Goal: Task Accomplishment & Management: Manage account settings

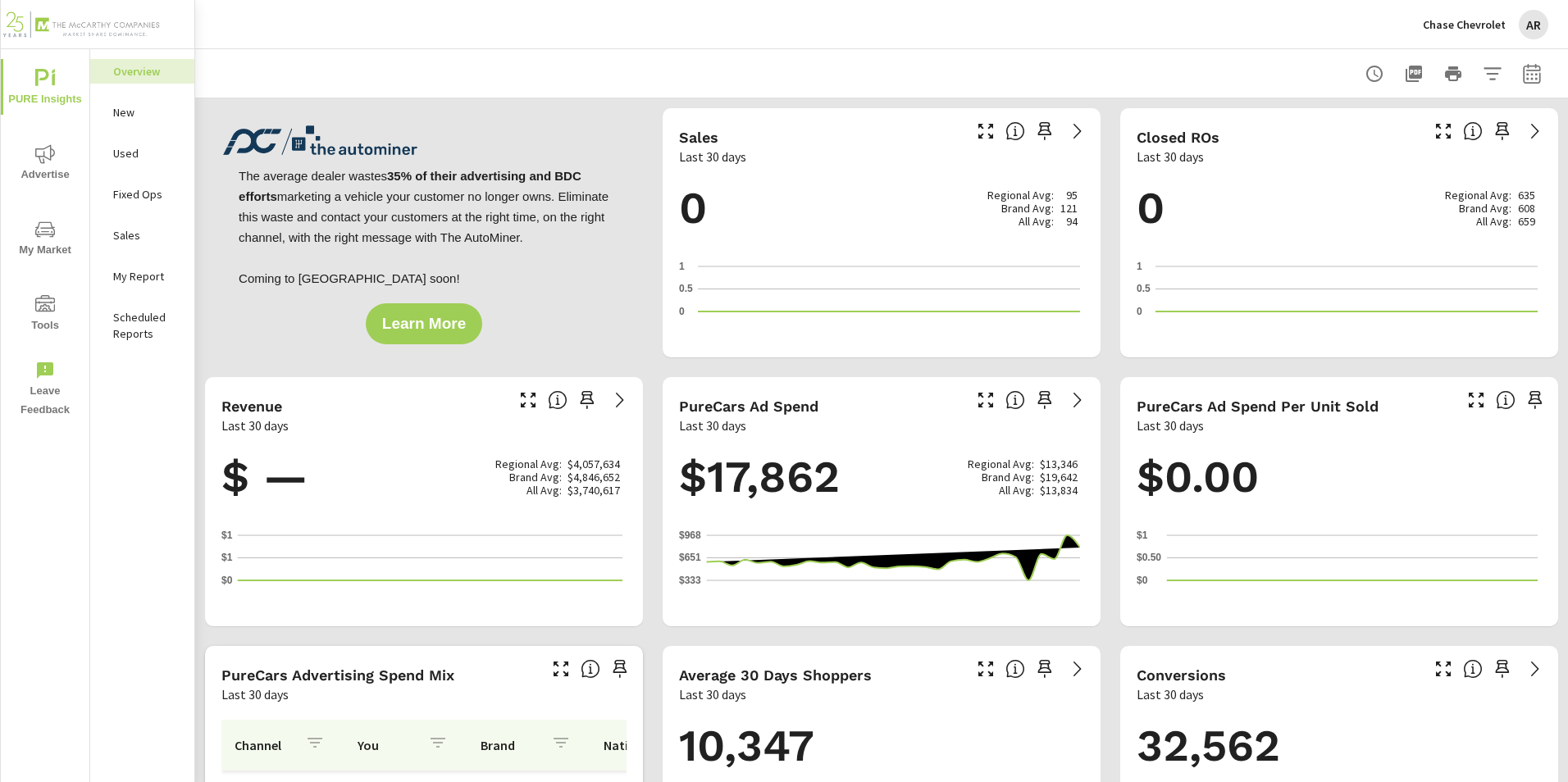
click at [45, 158] on icon "nav menu" at bounding box center [45, 154] width 20 height 20
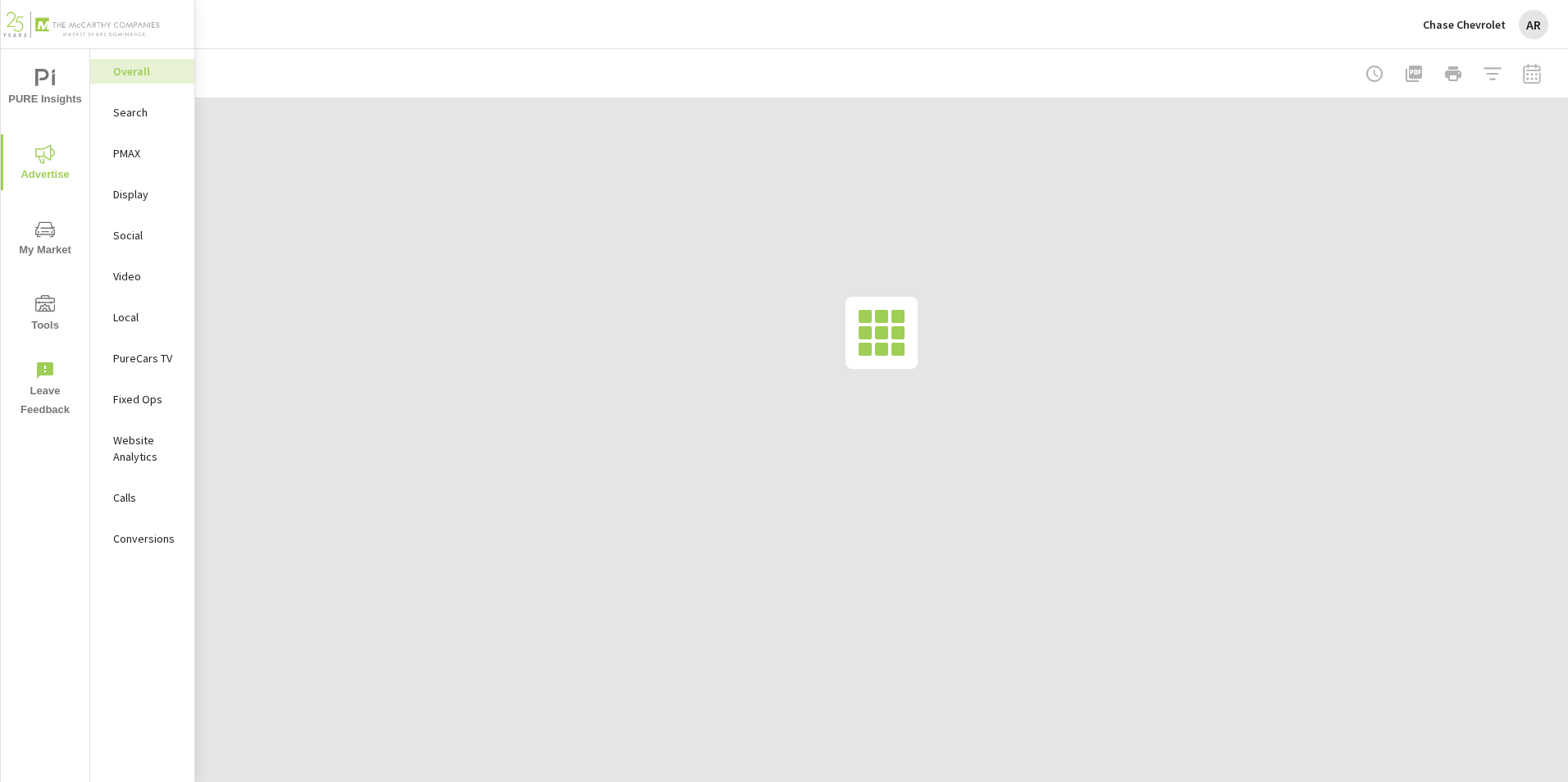
click at [131, 233] on p "Social" at bounding box center [147, 235] width 68 height 16
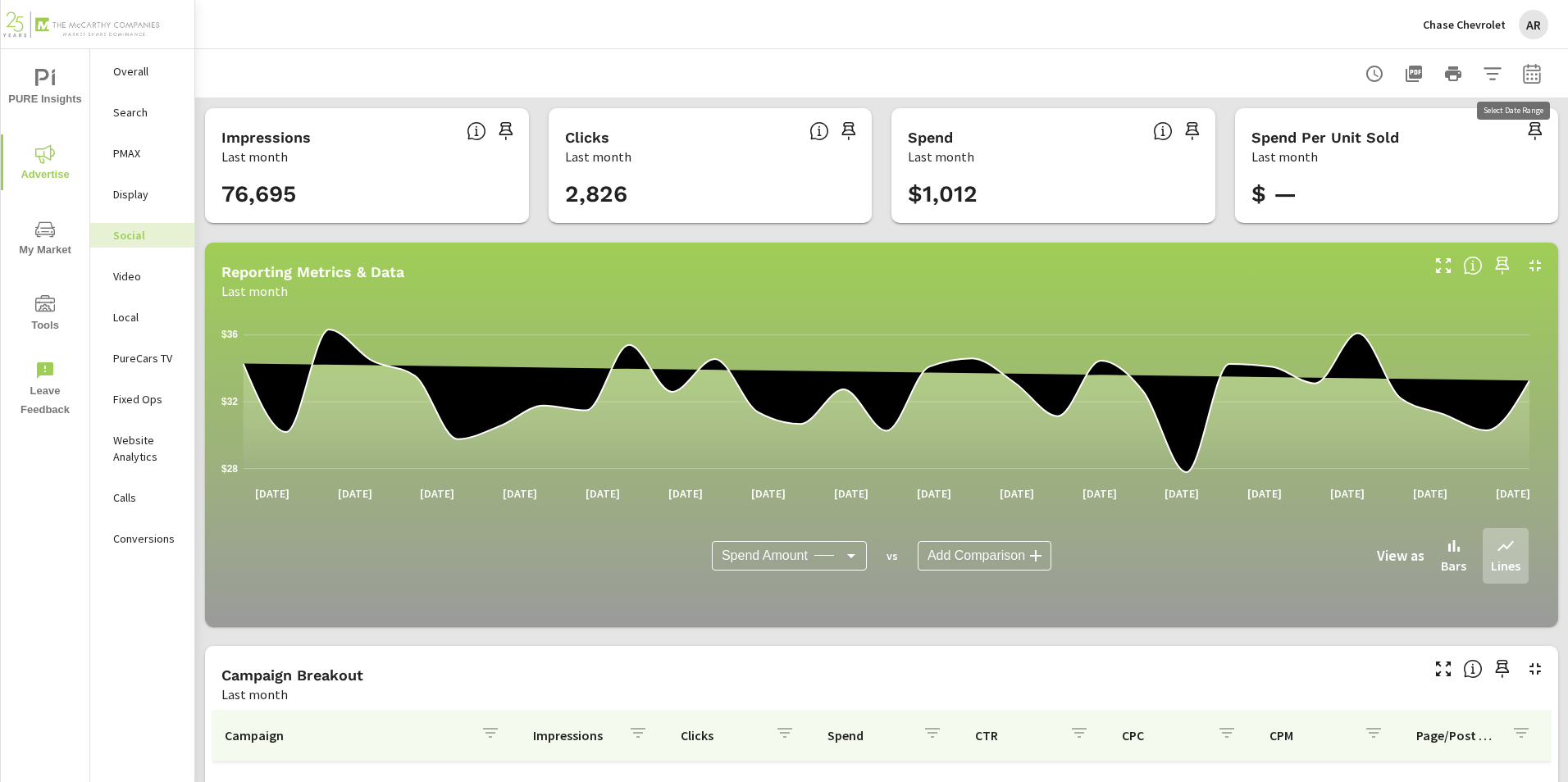
click at [1523, 71] on icon "button" at bounding box center [1532, 73] width 17 height 20
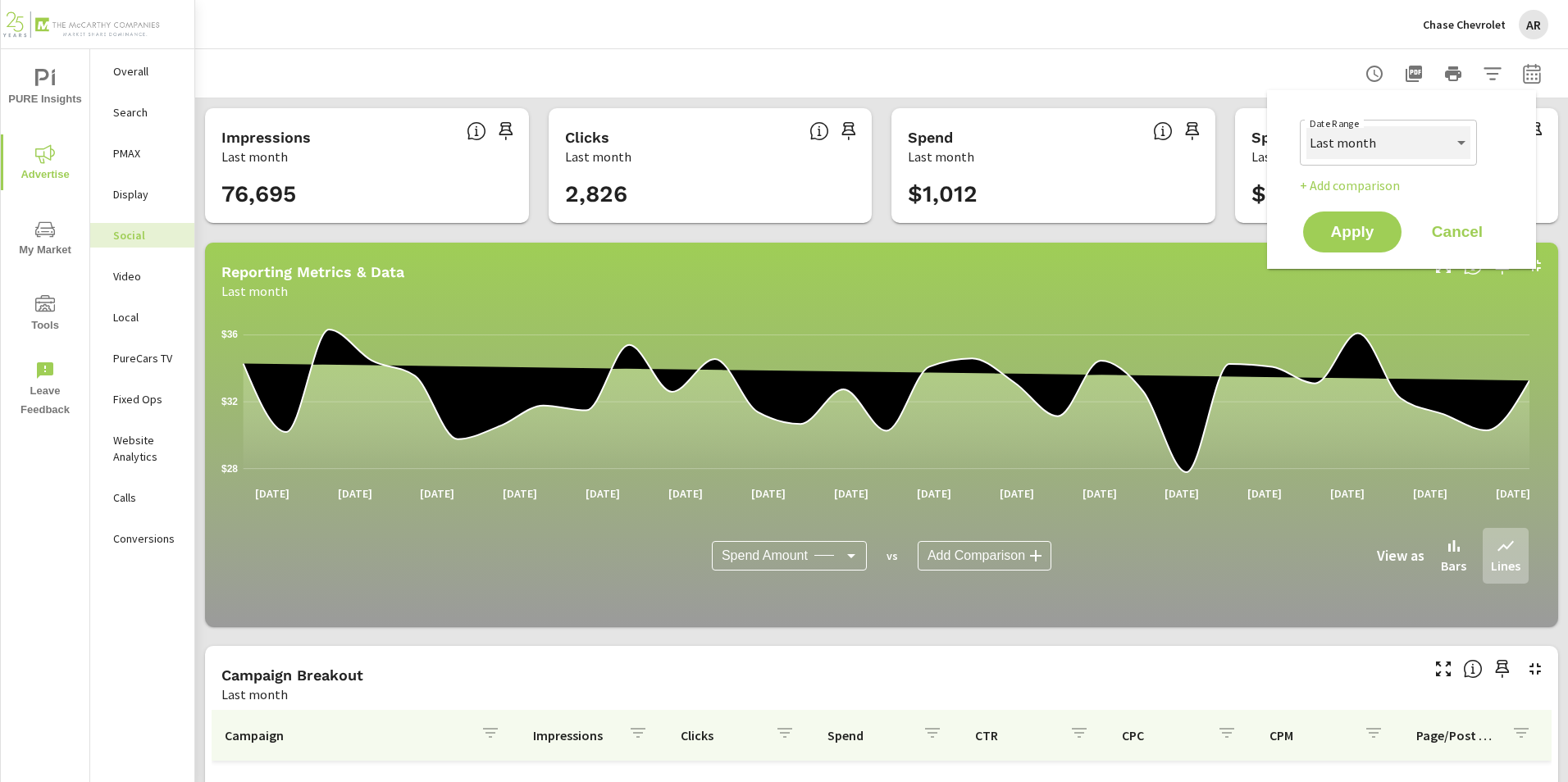
click at [1444, 144] on select "Custom Yesterday Last week Last 7 days Last 14 days Last 30 days Last 45 days L…" at bounding box center [1388, 143] width 164 height 33
click at [1306, 126] on select "Custom Yesterday Last week Last 7 days Last 14 days Last 30 days Last 45 days L…" at bounding box center [1388, 143] width 164 height 33
select select "Month to date"
click at [1371, 225] on span "Apply" at bounding box center [1352, 232] width 67 height 16
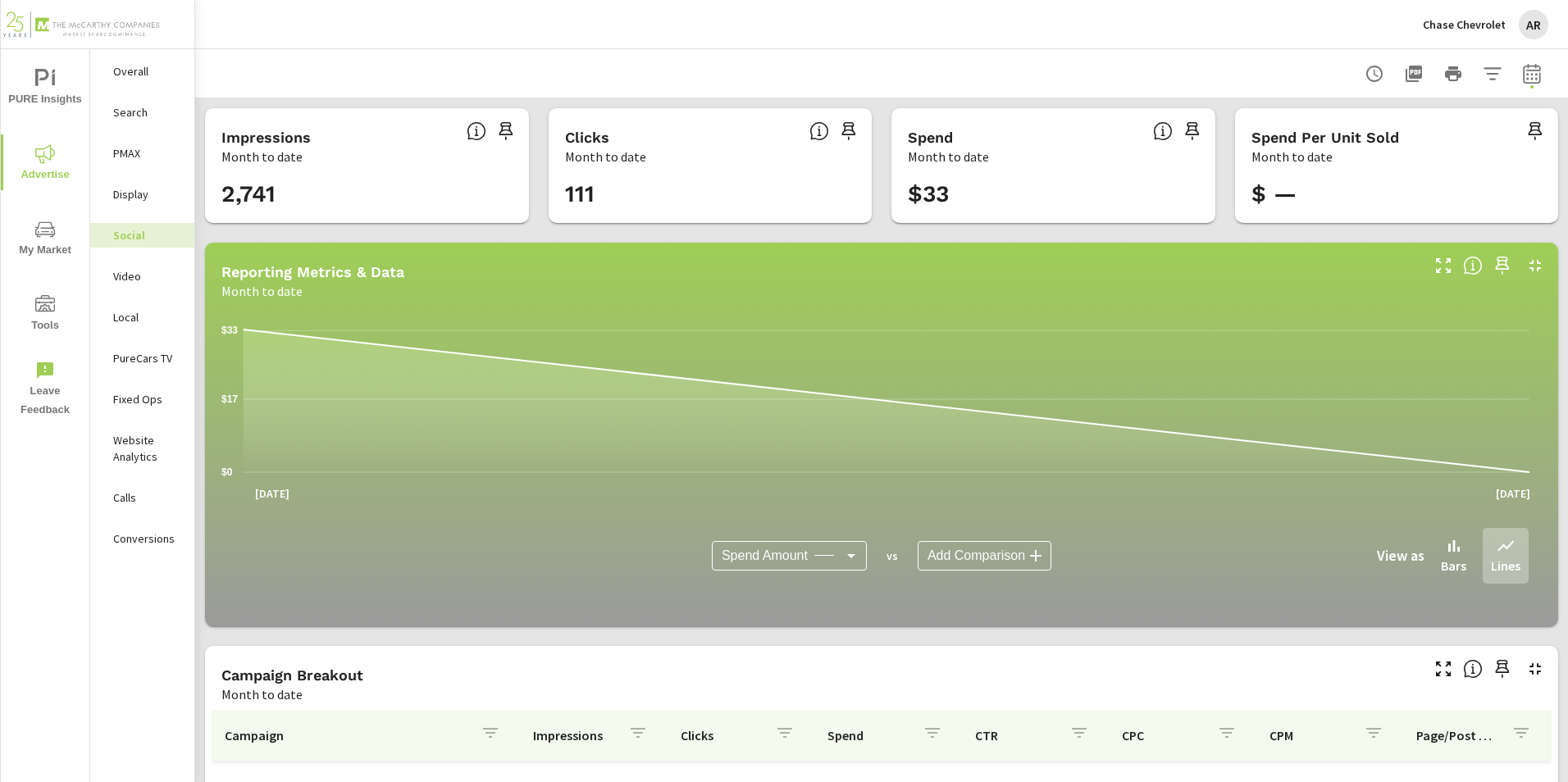
click at [1482, 25] on p "Chase Chevrolet" at bounding box center [1464, 24] width 83 height 15
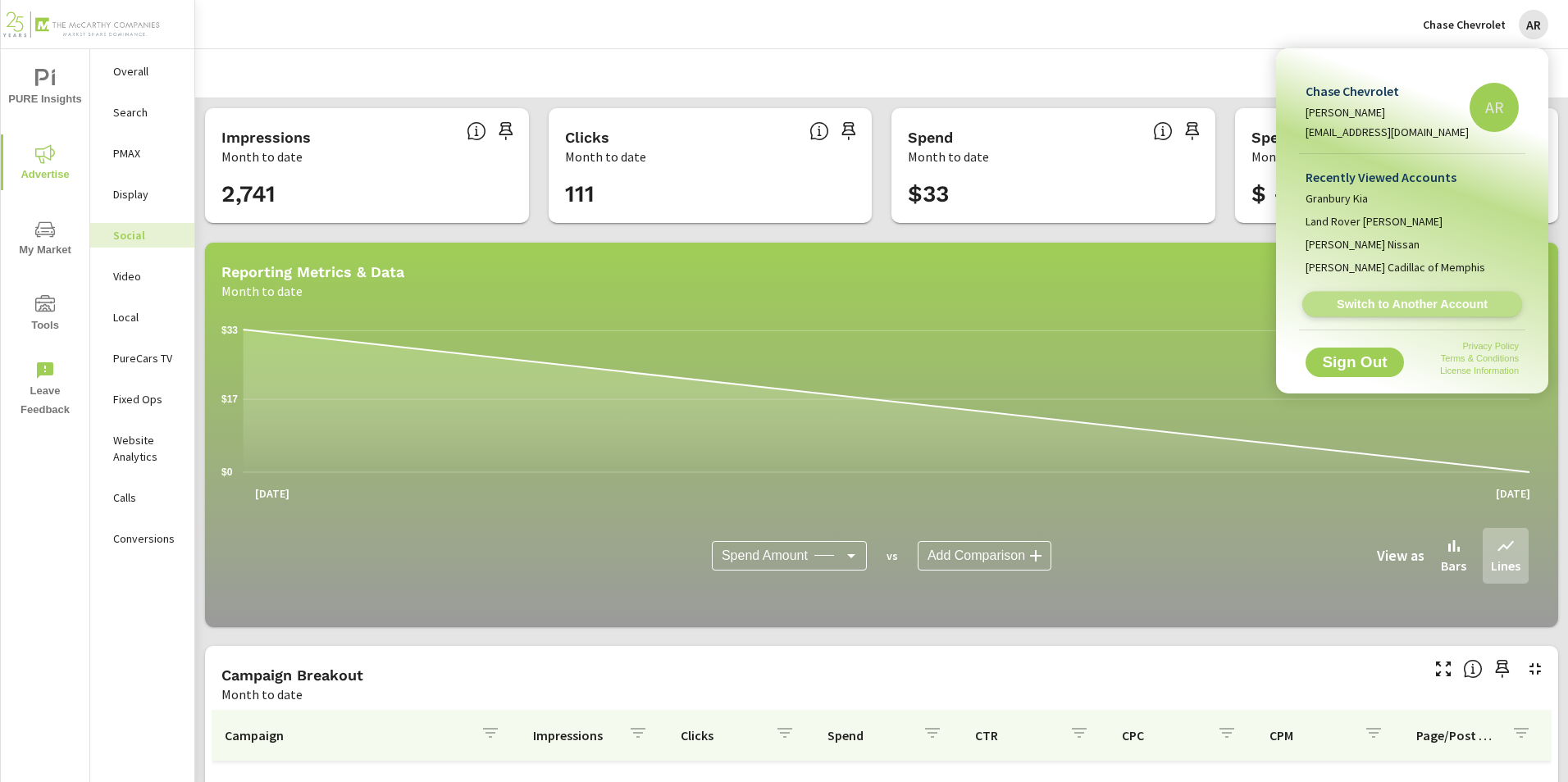
click at [1403, 309] on span "Switch to Another Account" at bounding box center [1412, 305] width 201 height 16
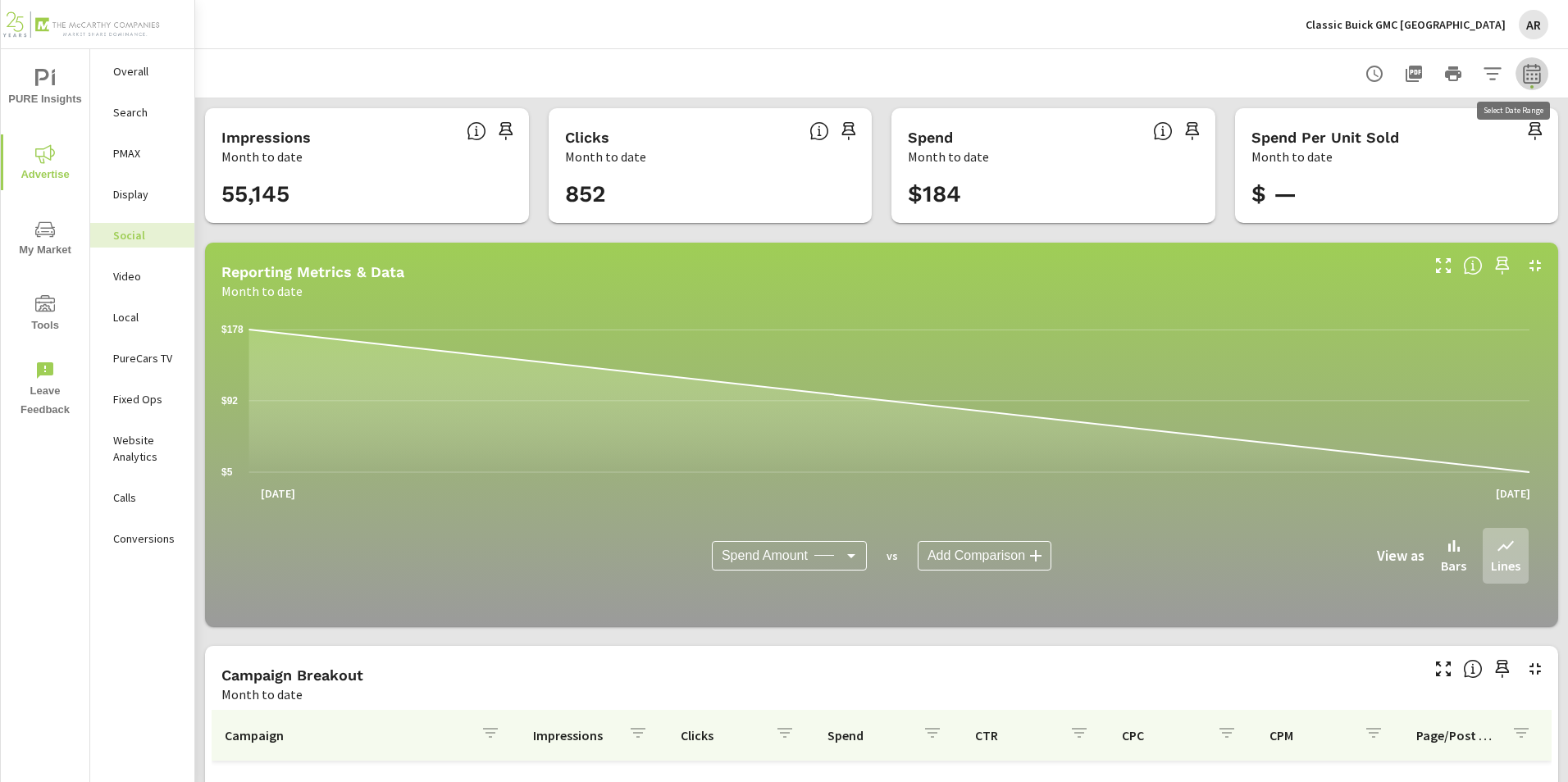
click at [1526, 73] on icon "button" at bounding box center [1531, 76] width 10 height 7
select select "Month to date"
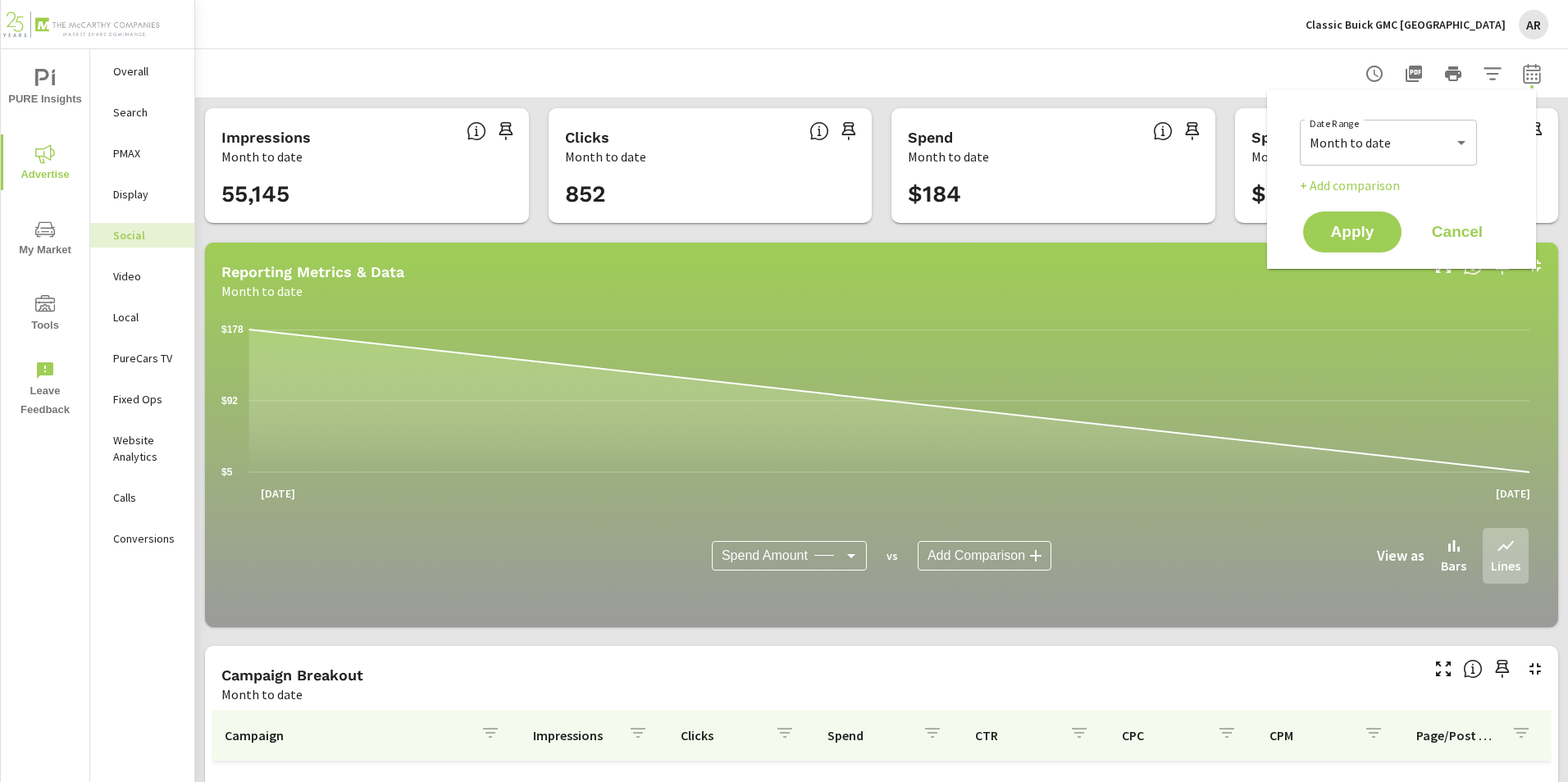
click at [1231, 51] on div at bounding box center [881, 73] width 1333 height 48
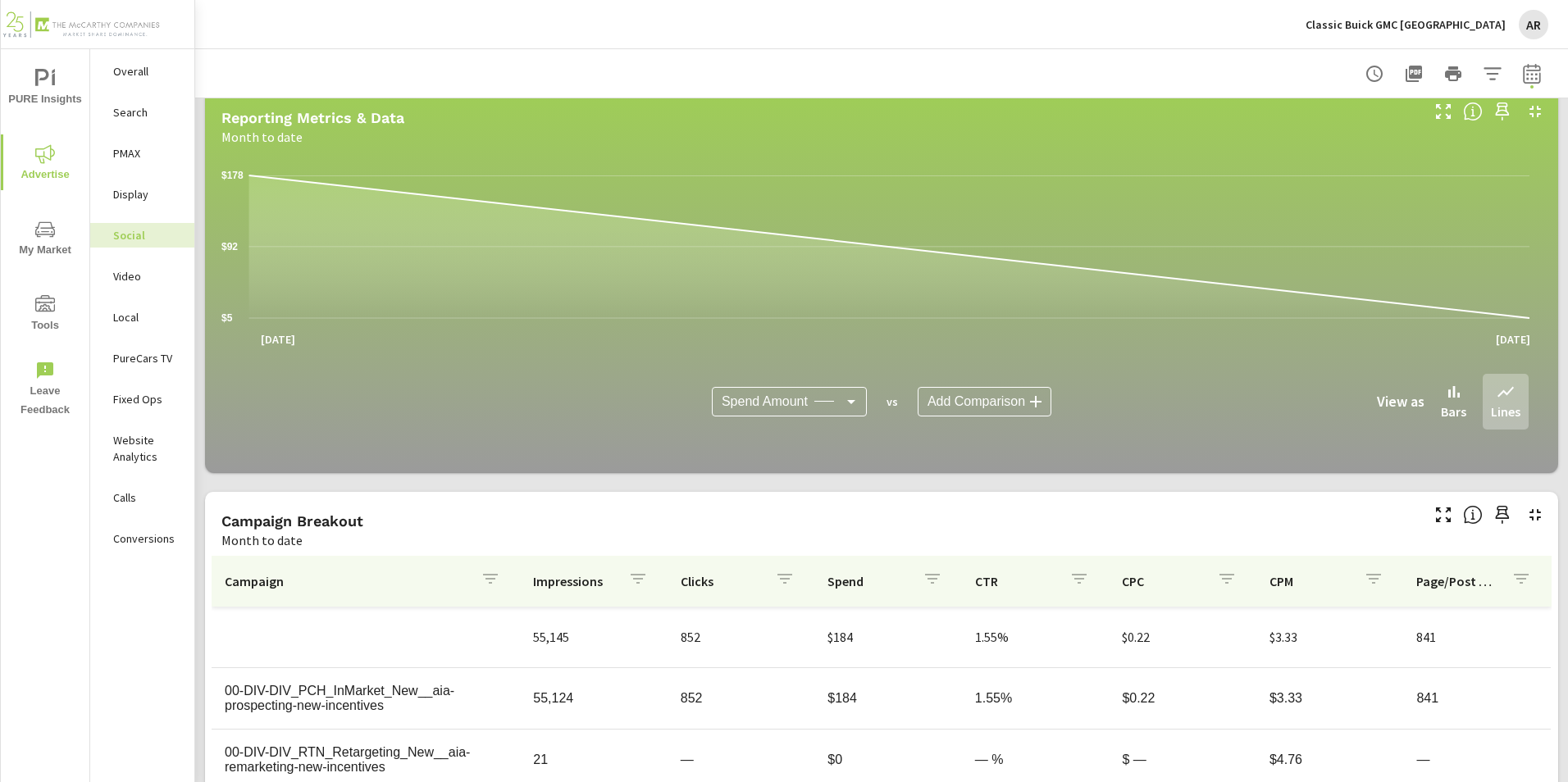
scroll to position [328, 0]
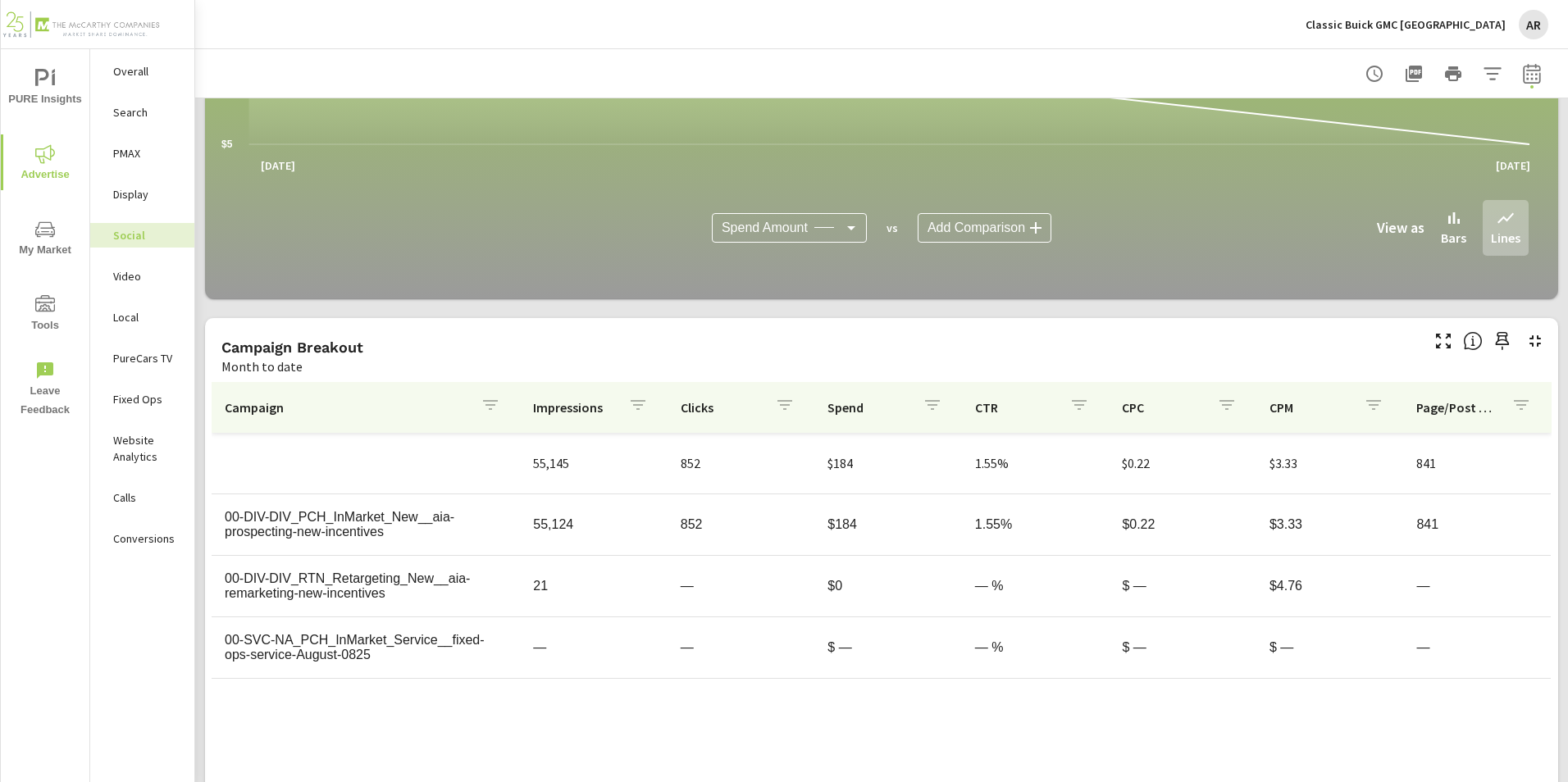
click at [1431, 15] on div "Classic Buick GMC Arlington AR" at bounding box center [1426, 24] width 243 height 29
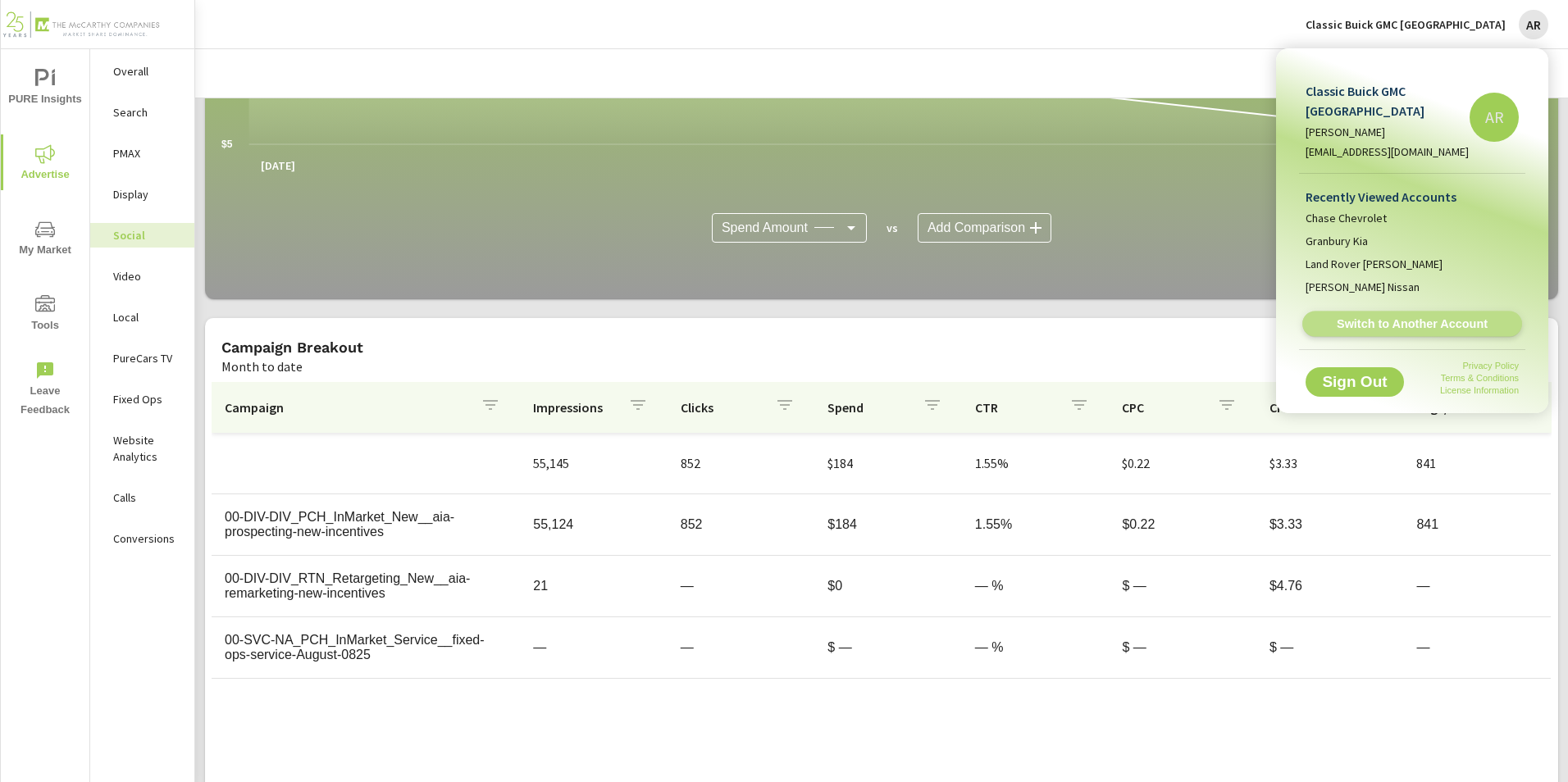
click at [1354, 316] on span "Switch to Another Account" at bounding box center [1412, 324] width 201 height 16
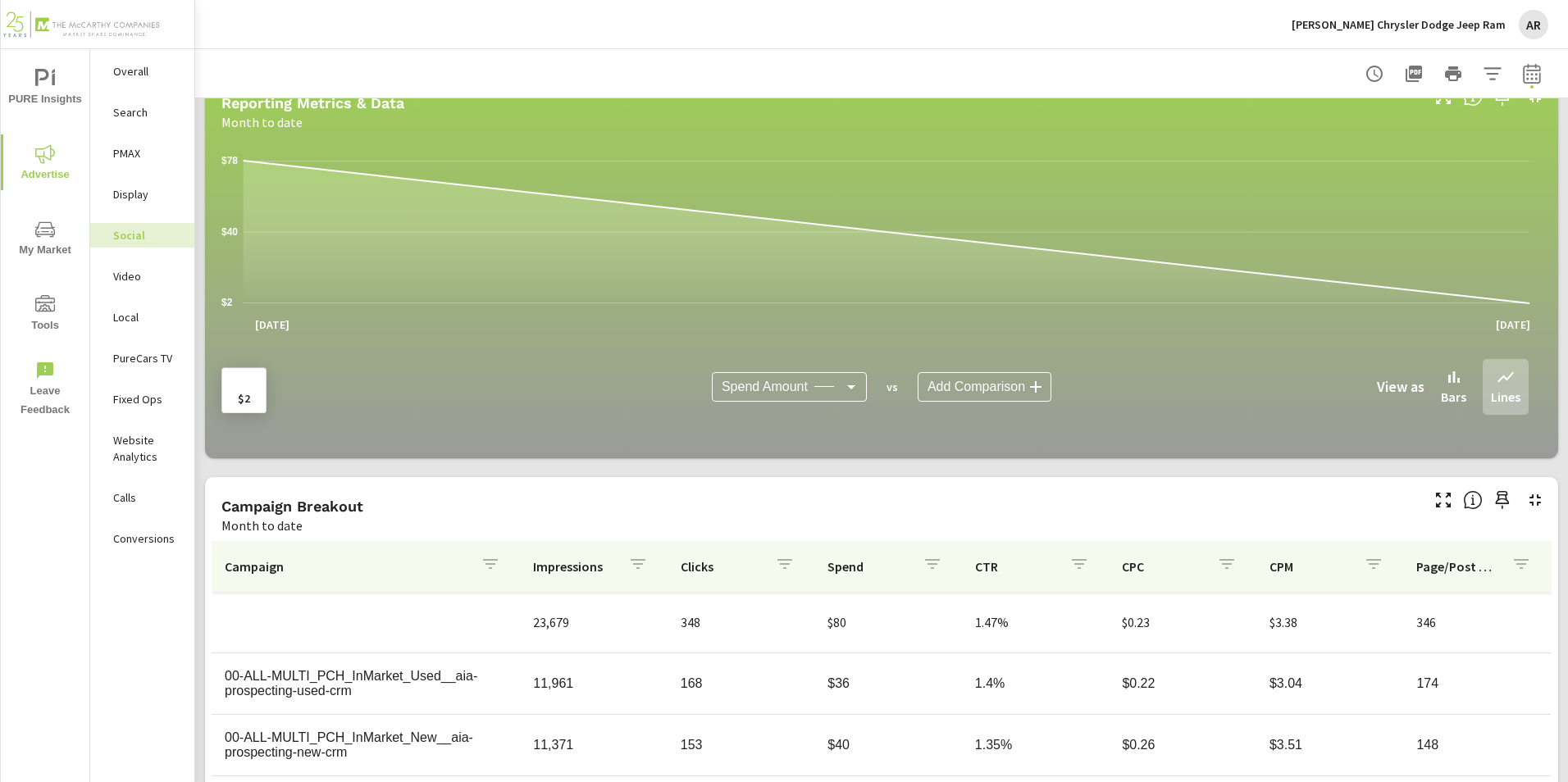
scroll to position [392, 0]
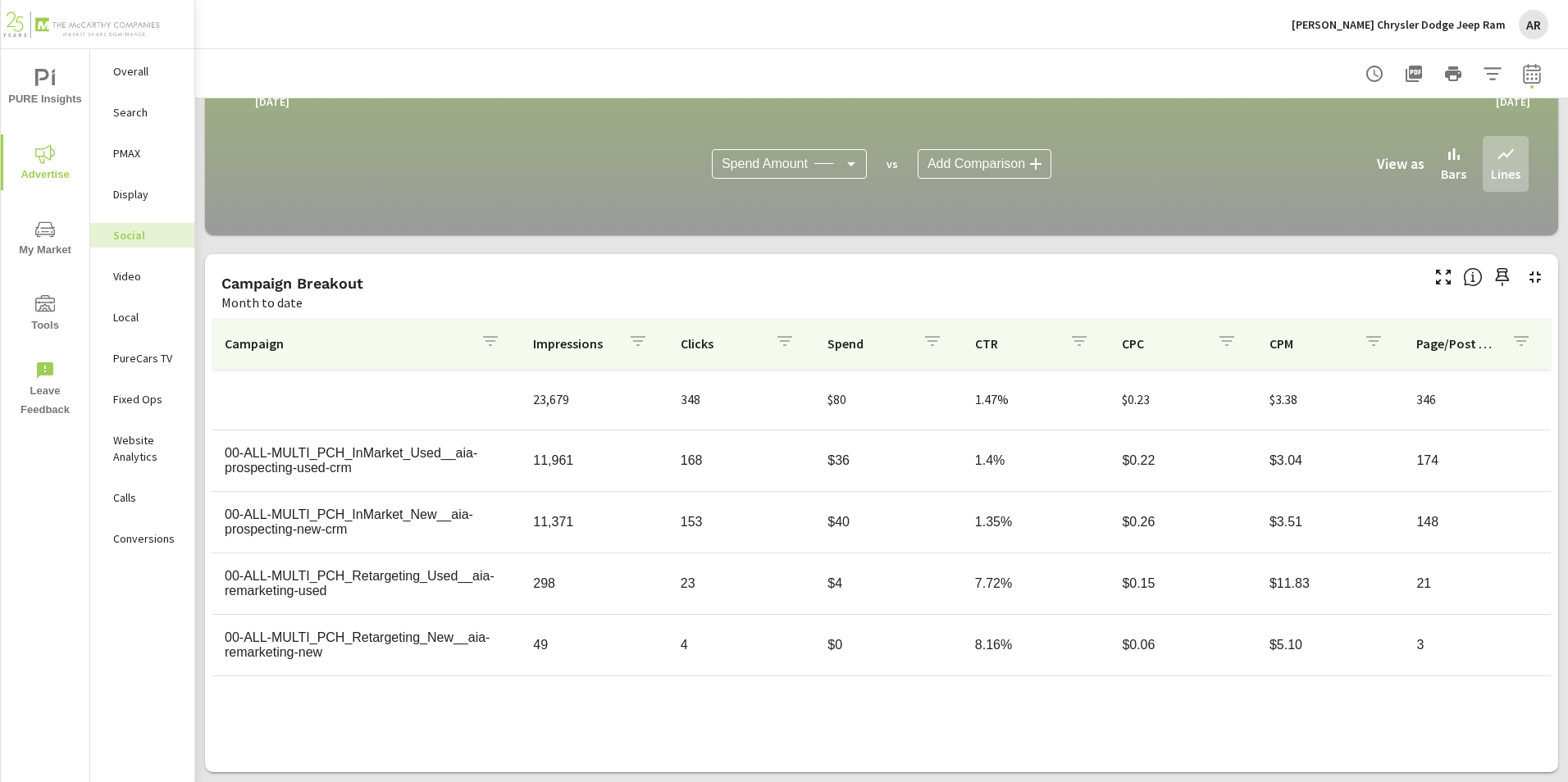
click at [1432, 29] on p "Landers Chrysler Dodge Jeep Ram" at bounding box center [1399, 24] width 214 height 15
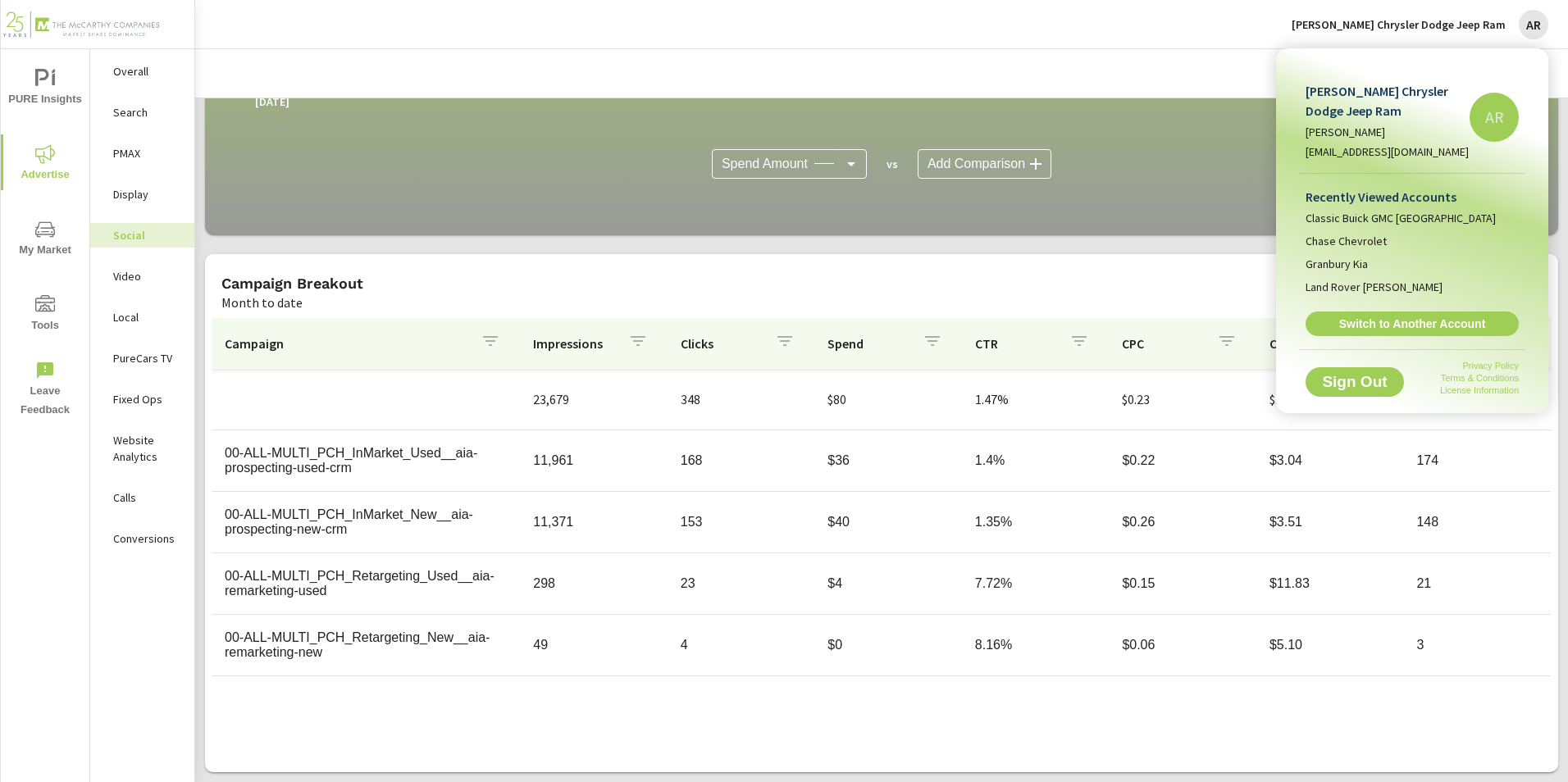
click at [1411, 321] on span "Switch to Another Account" at bounding box center [1412, 323] width 195 height 15
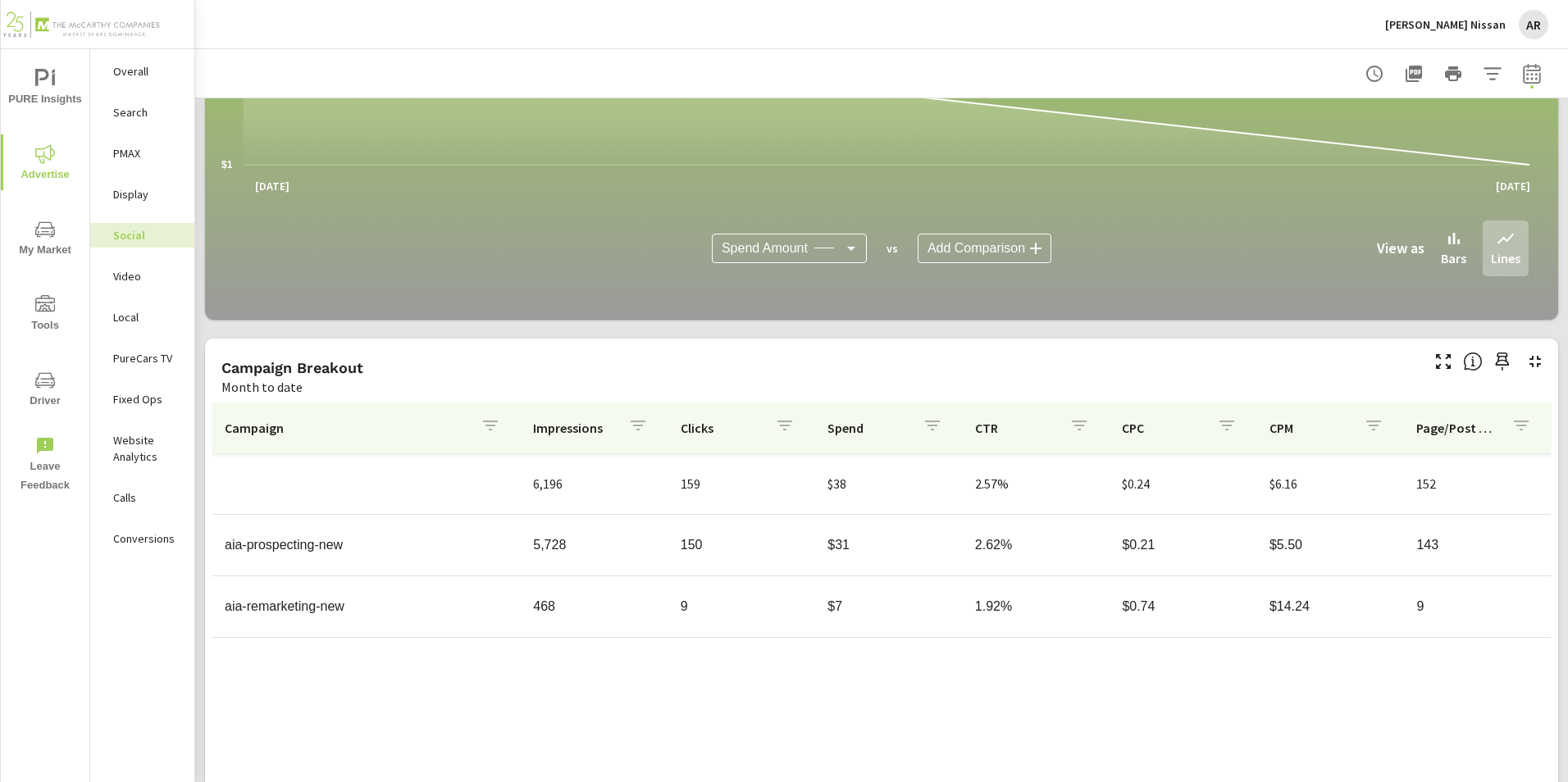
scroll to position [392, 0]
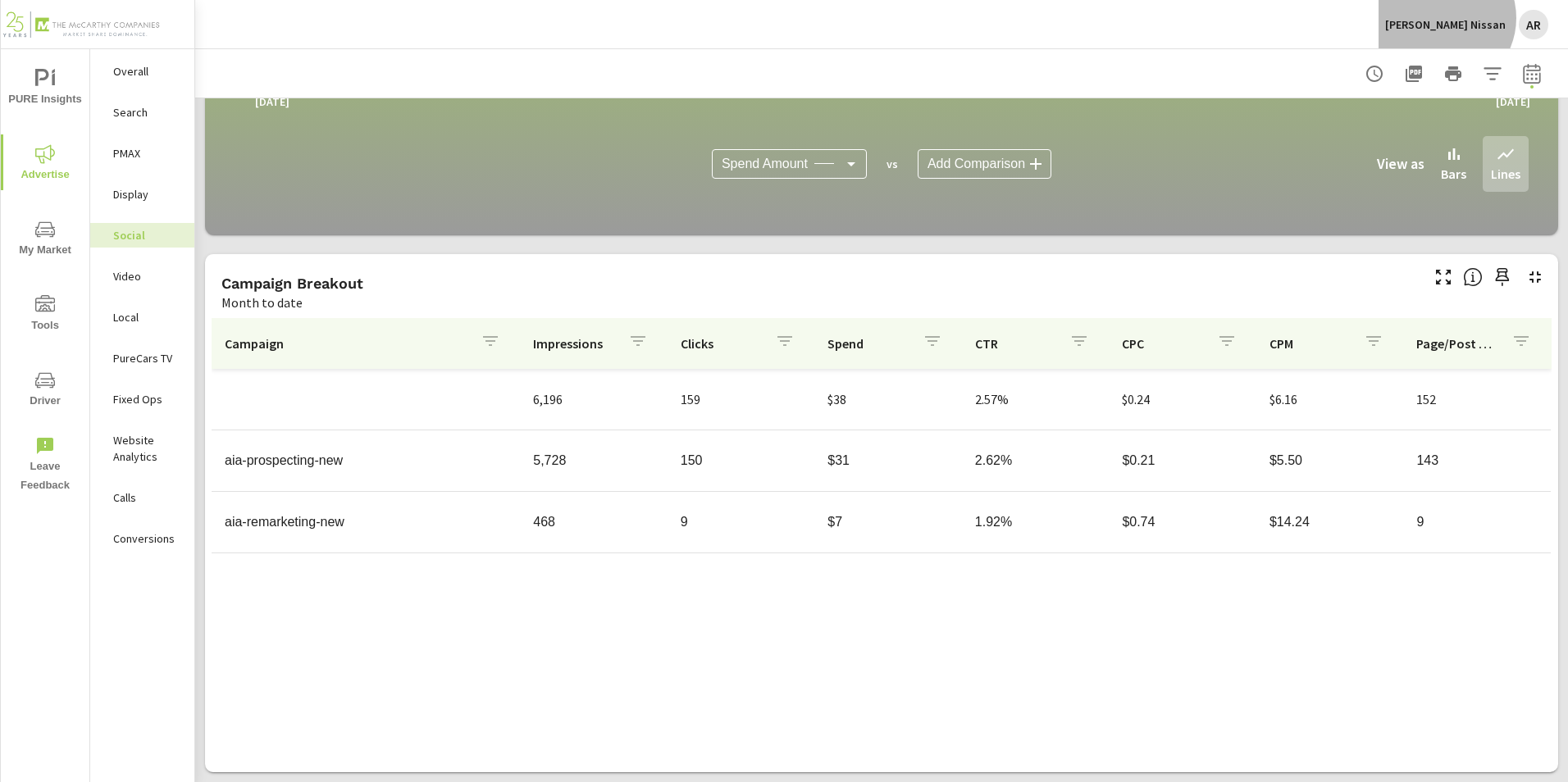
click at [1485, 18] on p "[PERSON_NAME] Nissan" at bounding box center [1445, 24] width 121 height 15
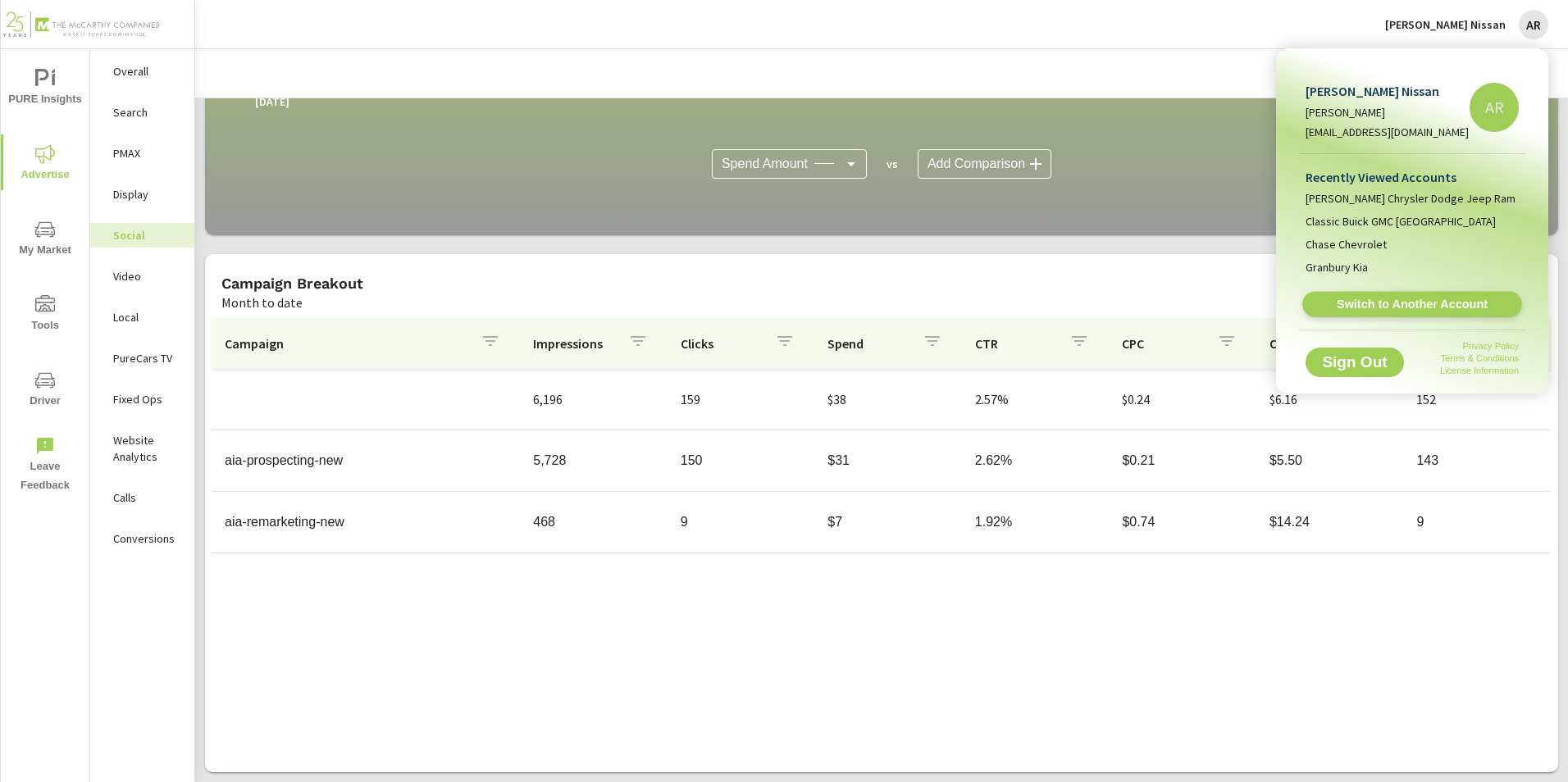
click at [1424, 310] on span "Switch to Another Account" at bounding box center [1412, 305] width 201 height 16
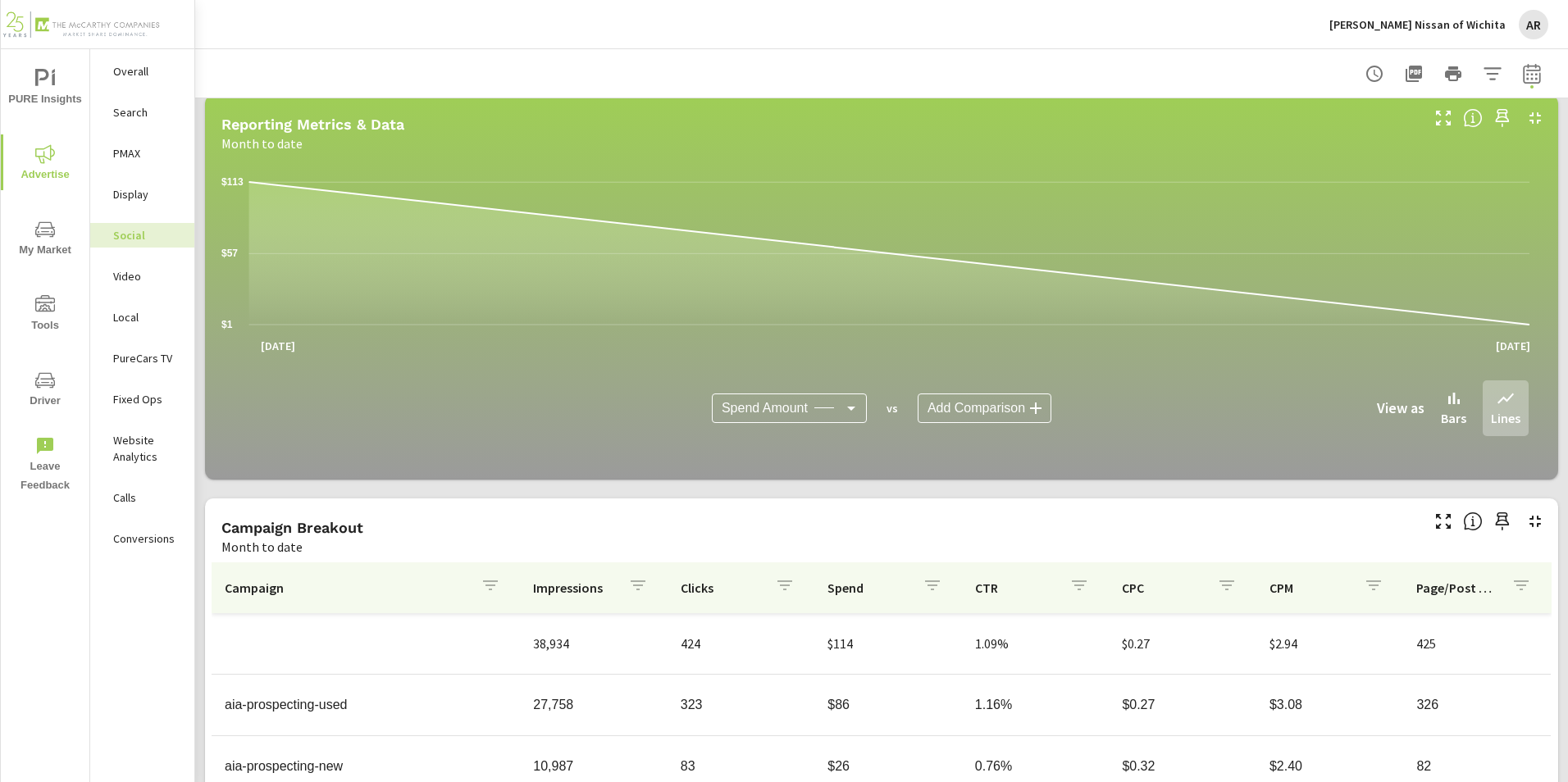
scroll to position [328, 0]
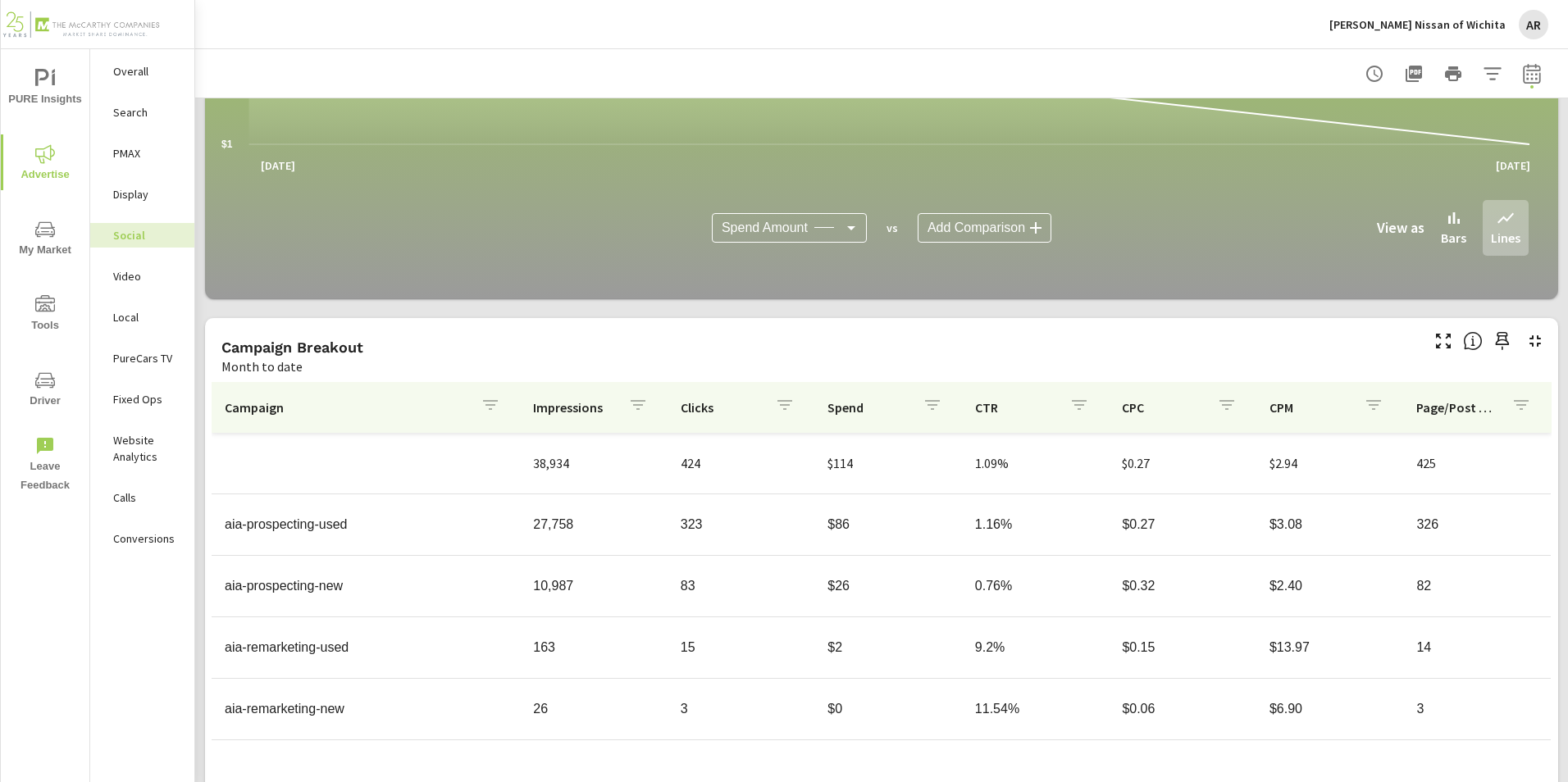
click at [1491, 29] on p "[PERSON_NAME] Nissan of Wichita" at bounding box center [1418, 24] width 176 height 15
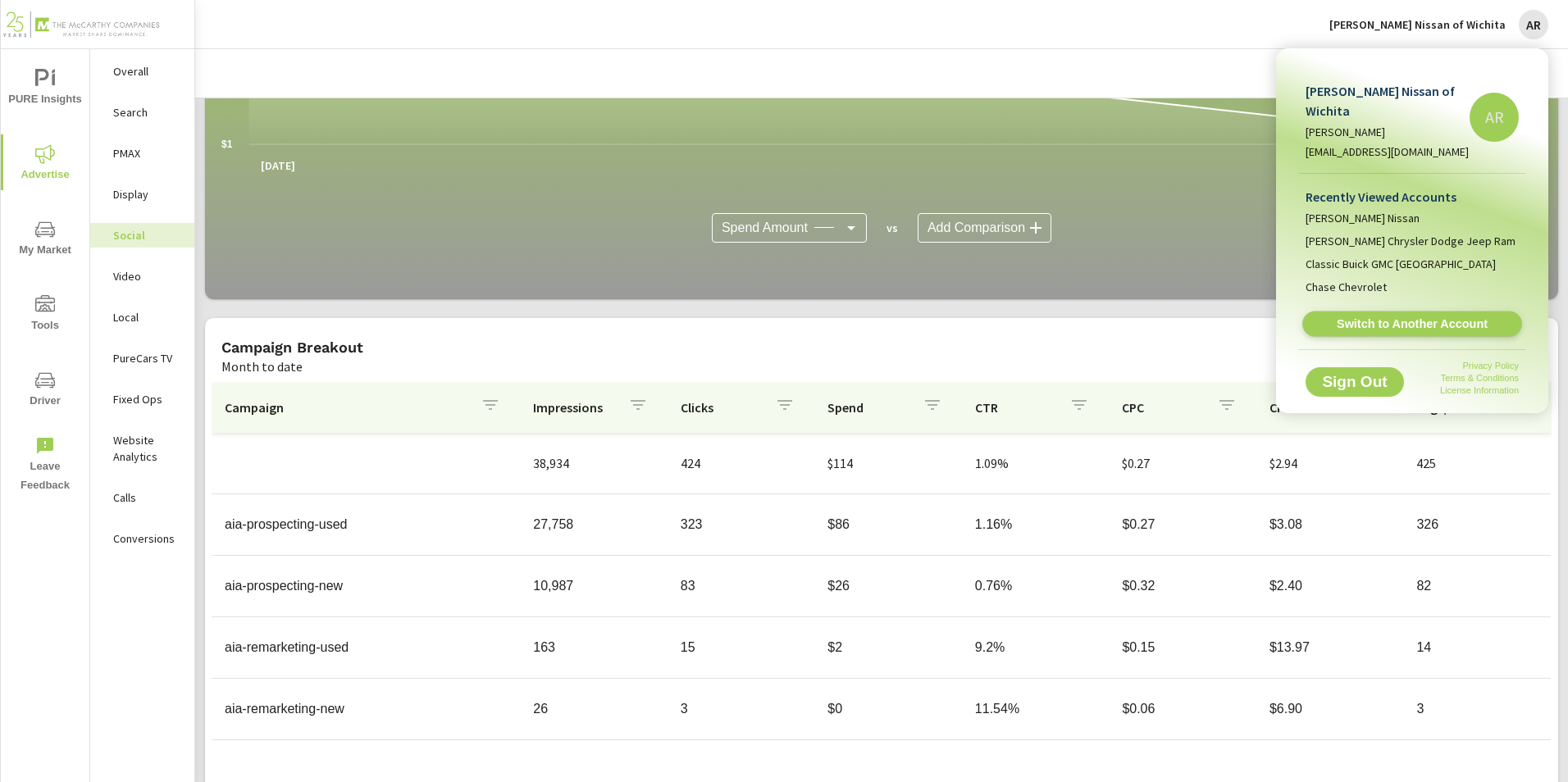
click at [1429, 316] on span "Switch to Another Account" at bounding box center [1412, 324] width 201 height 16
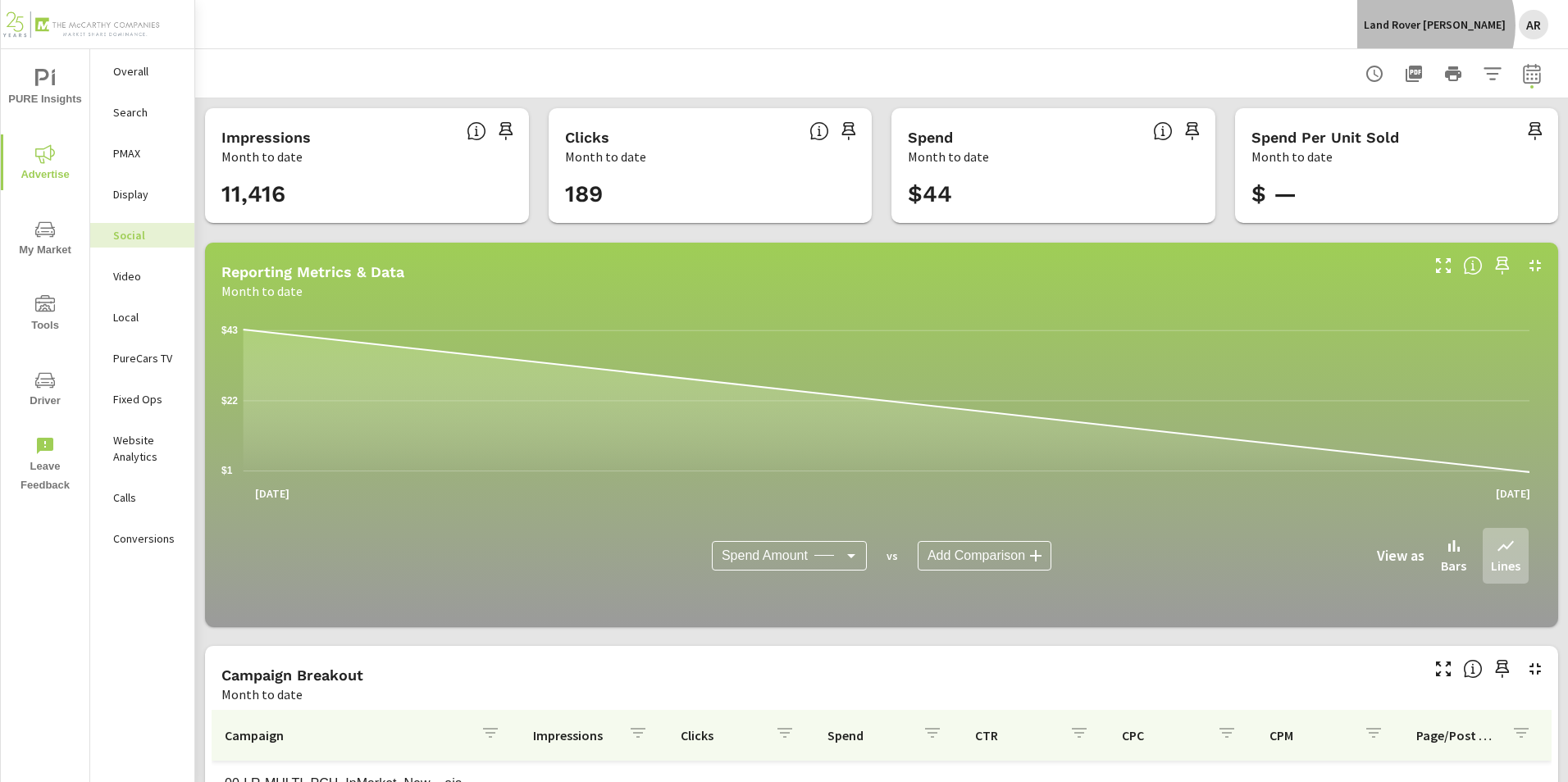
click at [1460, 25] on p "Land Rover [PERSON_NAME]" at bounding box center [1434, 24] width 142 height 15
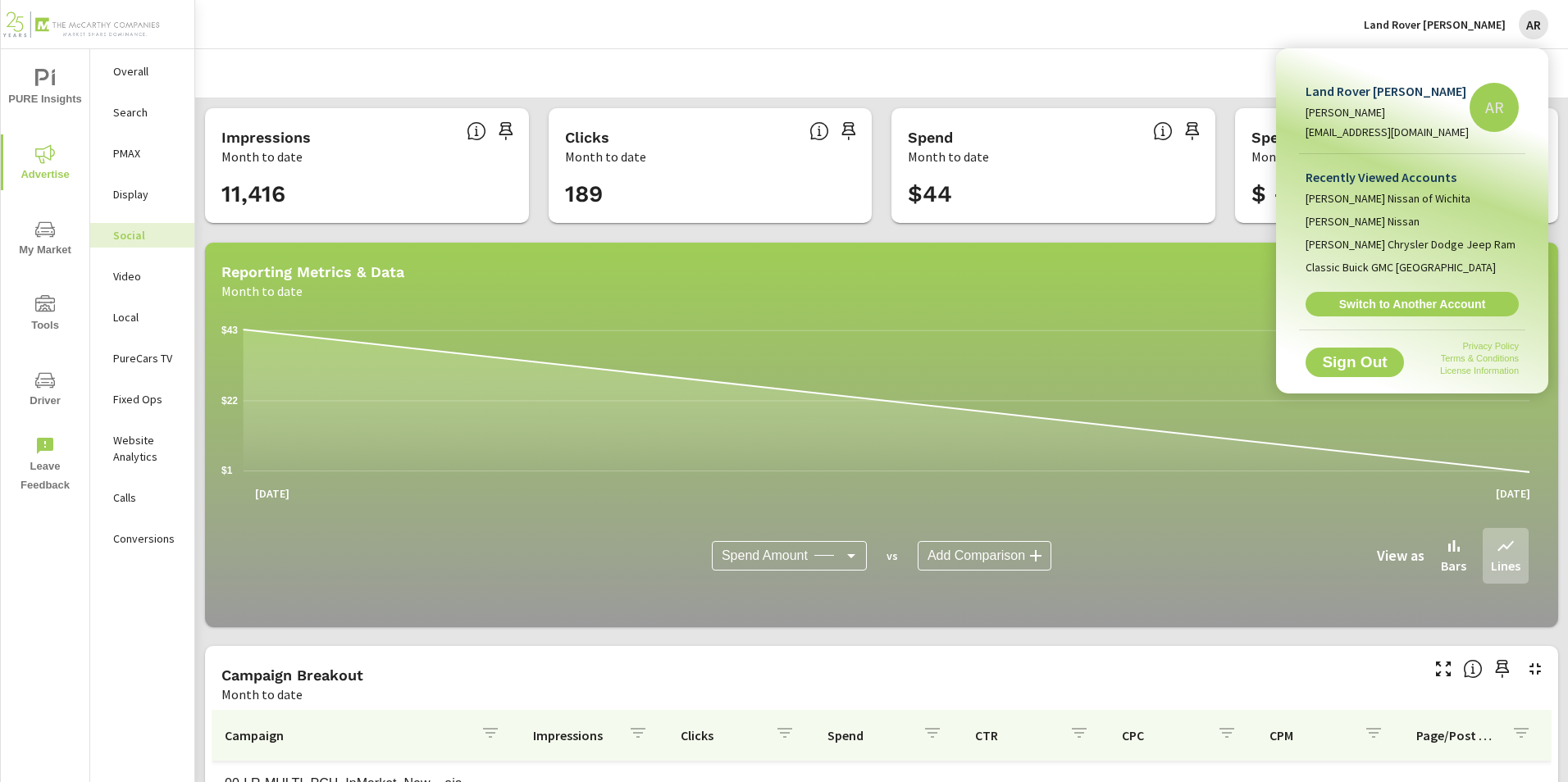
click at [1419, 299] on span "Switch to Another Account" at bounding box center [1412, 304] width 195 height 15
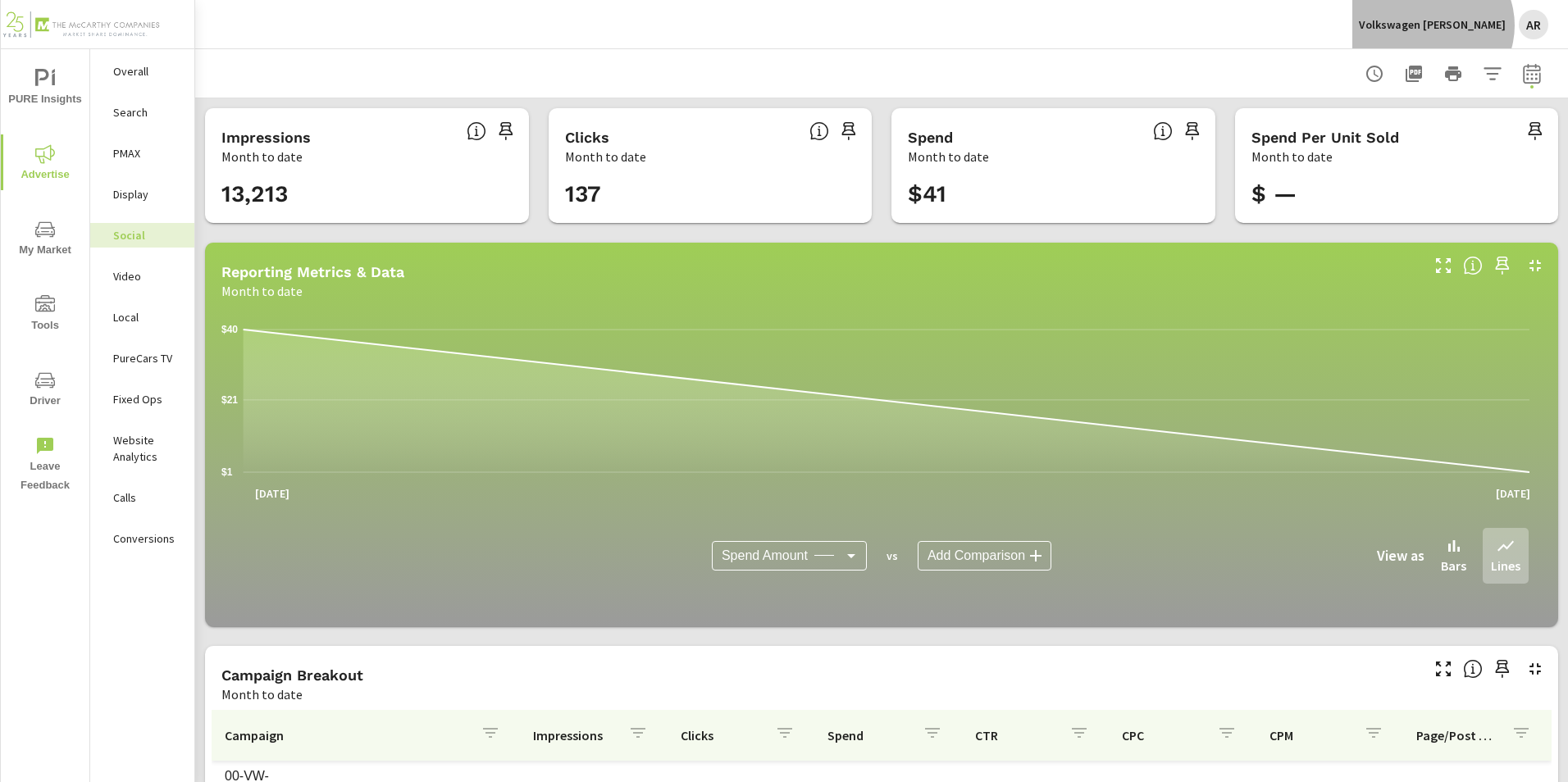
click at [1474, 25] on p "Volkswagen [PERSON_NAME]" at bounding box center [1432, 24] width 147 height 15
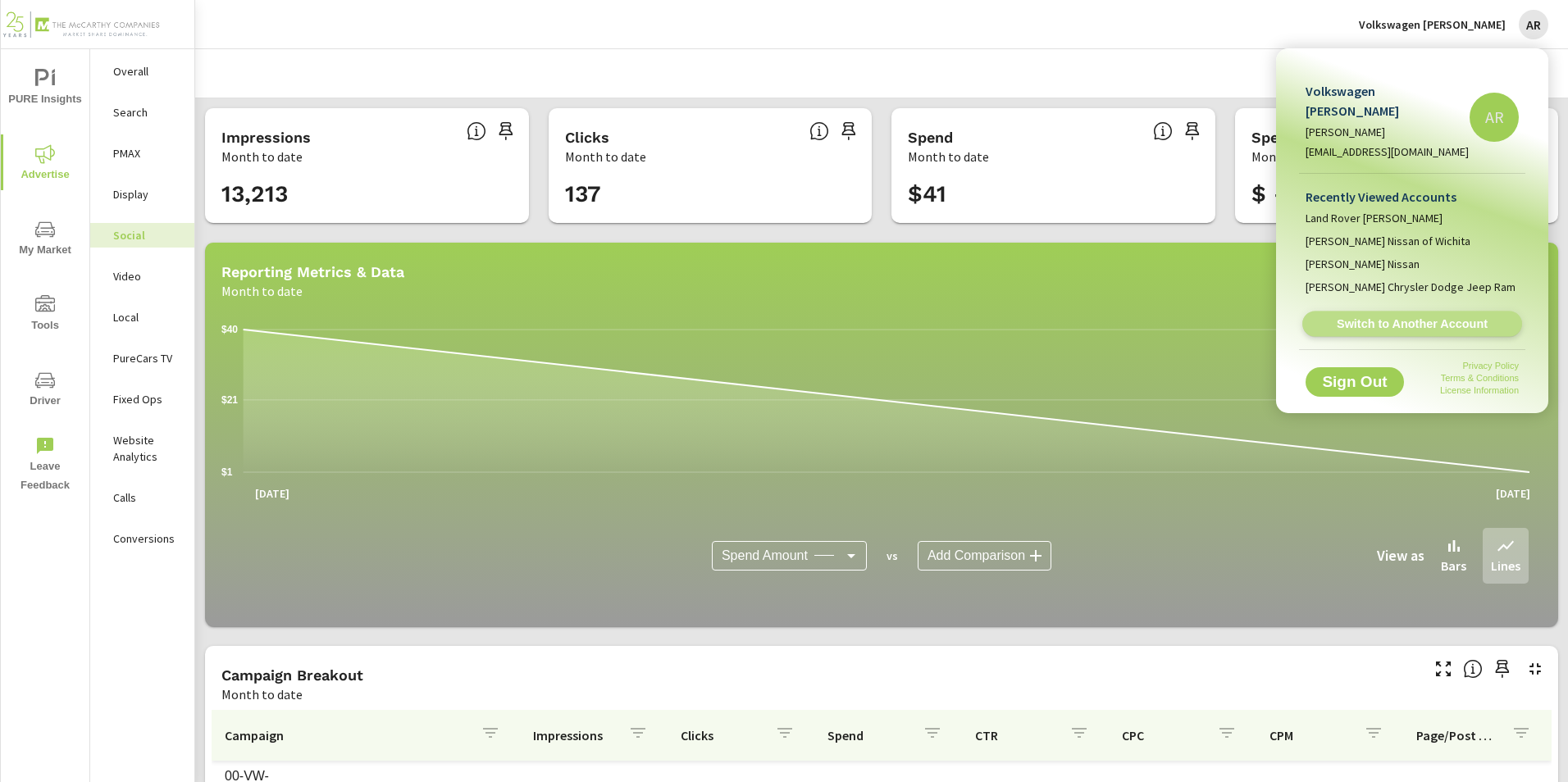
click at [1429, 316] on span "Switch to Another Account" at bounding box center [1412, 324] width 201 height 16
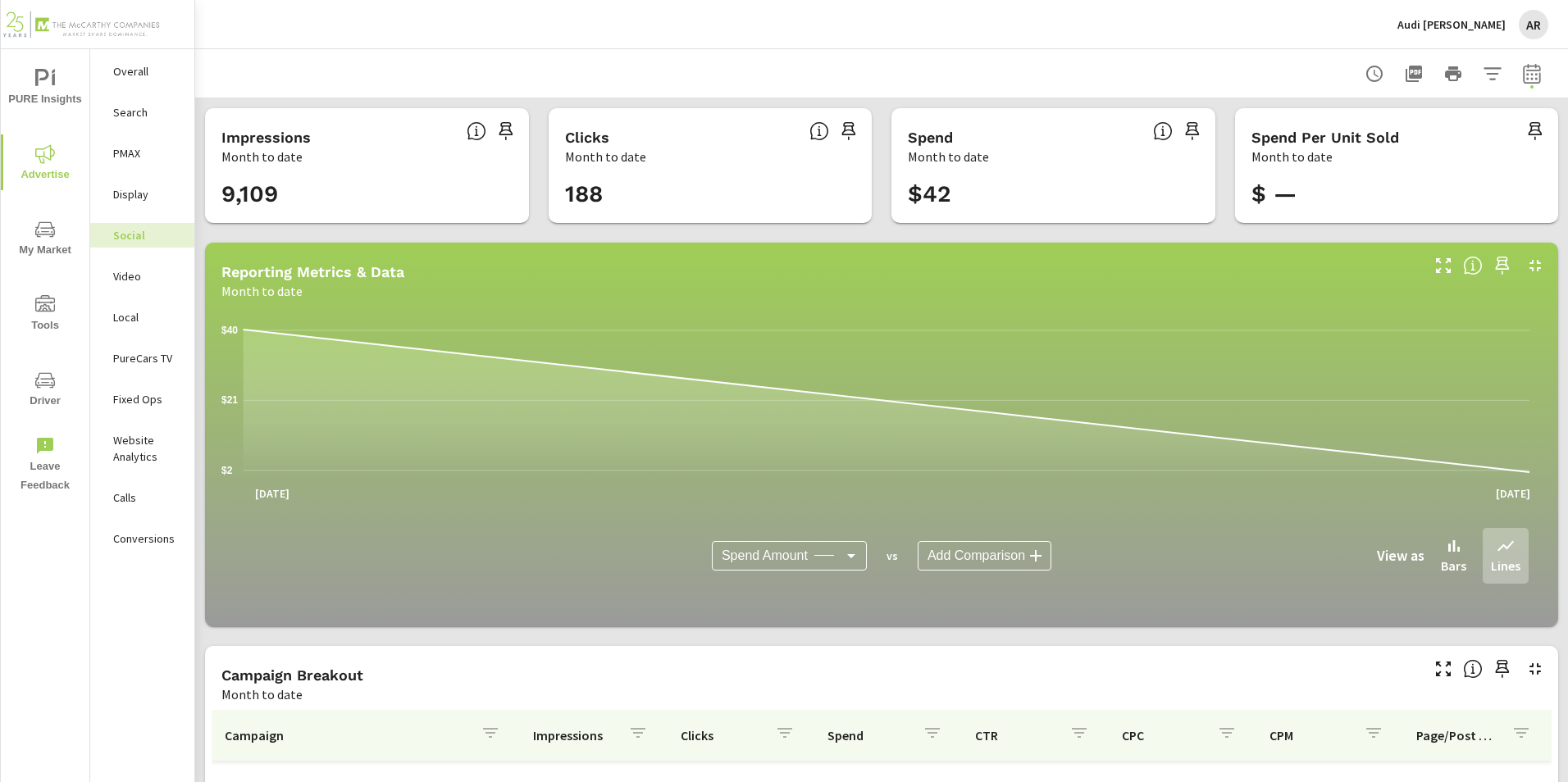
click at [1485, 25] on p "Audi Jackson" at bounding box center [1451, 24] width 108 height 15
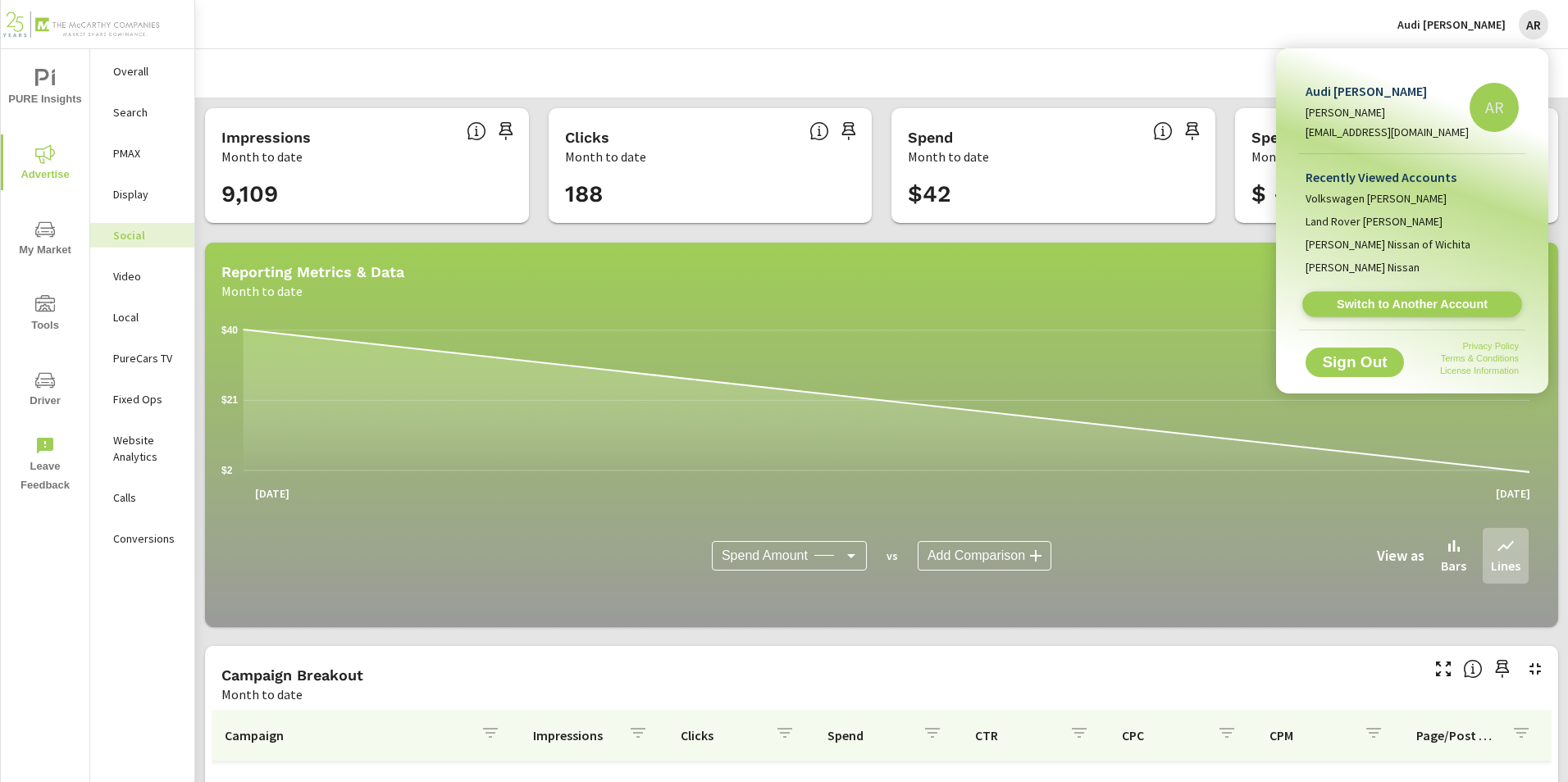
click at [1444, 306] on span "Switch to Another Account" at bounding box center [1412, 305] width 201 height 16
